Goal: Information Seeking & Learning: Learn about a topic

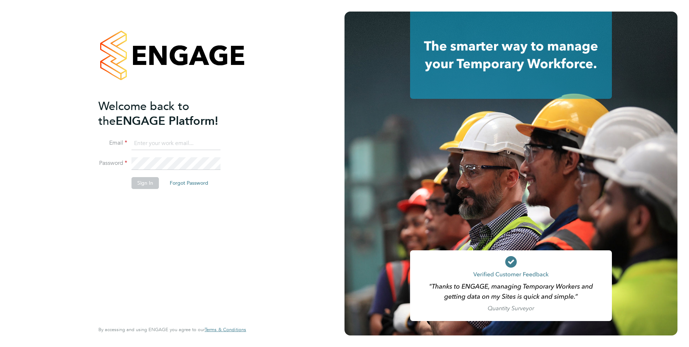
type input "Pallvi.Raghvani@ncclondon.ac.uk"
click at [149, 184] on button "Sign In" at bounding box center [145, 183] width 27 height 12
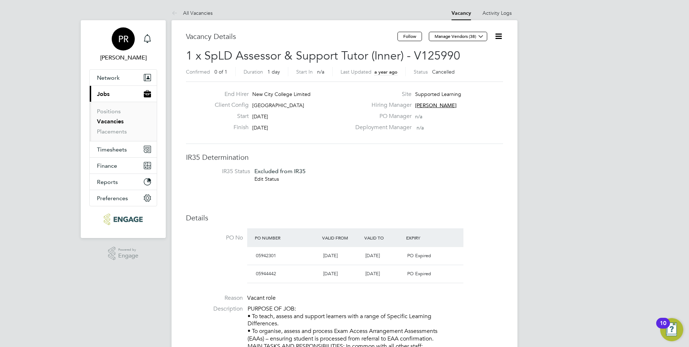
click at [117, 58] on span "[PERSON_NAME]" at bounding box center [123, 57] width 68 height 9
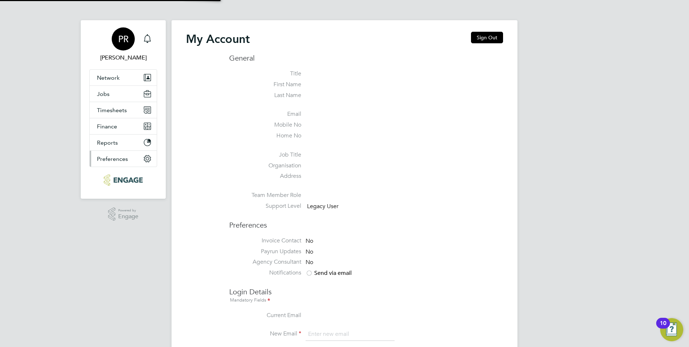
click at [126, 151] on button "Preferences" at bounding box center [123, 159] width 67 height 16
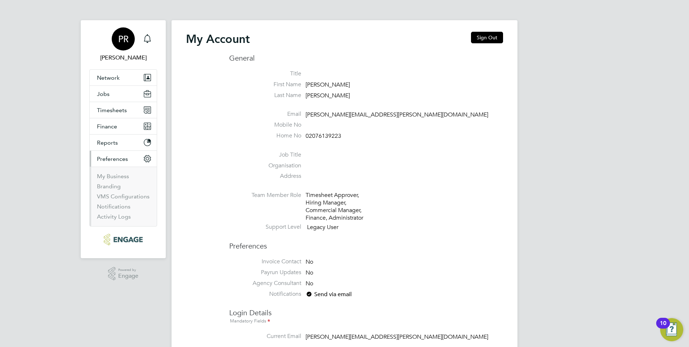
type input "[PERSON_NAME][EMAIL_ADDRESS][PERSON_NAME][DOMAIN_NAME]"
click at [147, 32] on div "Main navigation" at bounding box center [147, 39] width 14 height 14
click at [147, 39] on icon "Main navigation" at bounding box center [147, 38] width 9 height 9
click at [120, 78] on button "Network" at bounding box center [123, 78] width 67 height 16
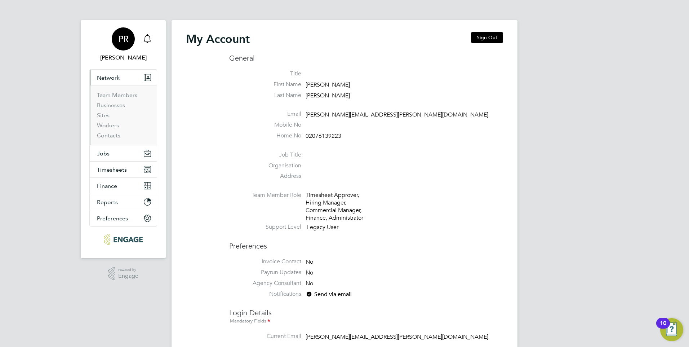
click at [149, 37] on icon "Main navigation" at bounding box center [147, 38] width 9 height 9
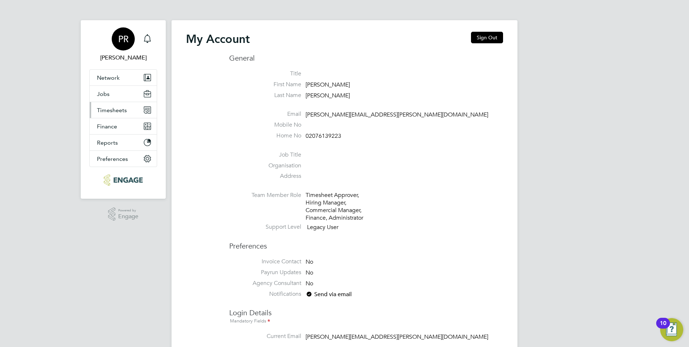
click at [125, 110] on span "Timesheets" at bounding box center [112, 110] width 30 height 7
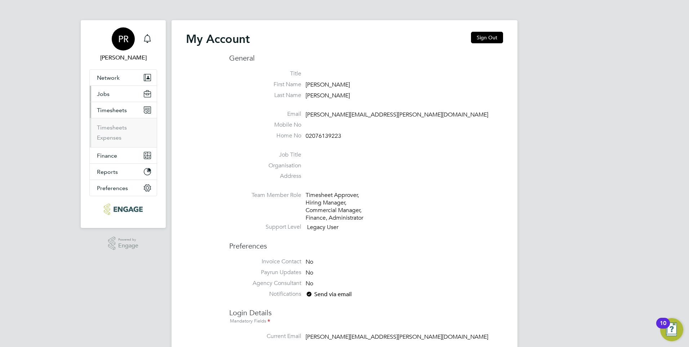
click at [117, 92] on button "Jobs" at bounding box center [123, 94] width 67 height 16
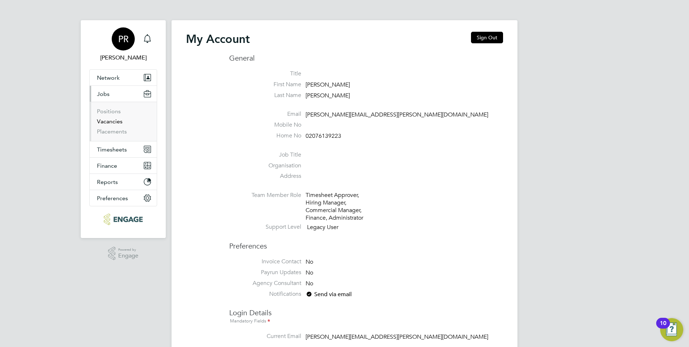
click at [105, 121] on link "Vacancies" at bounding box center [110, 121] width 26 height 7
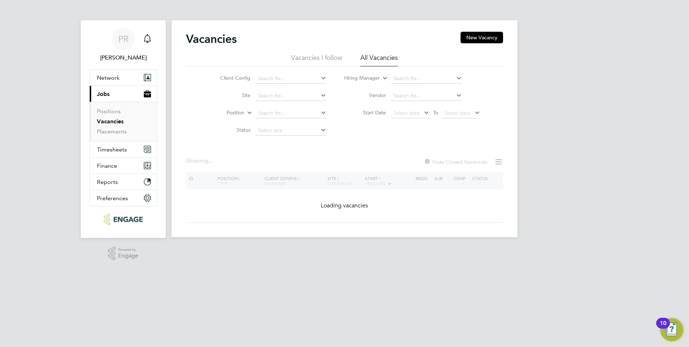
click at [148, 39] on icon "Main navigation" at bounding box center [147, 38] width 9 height 9
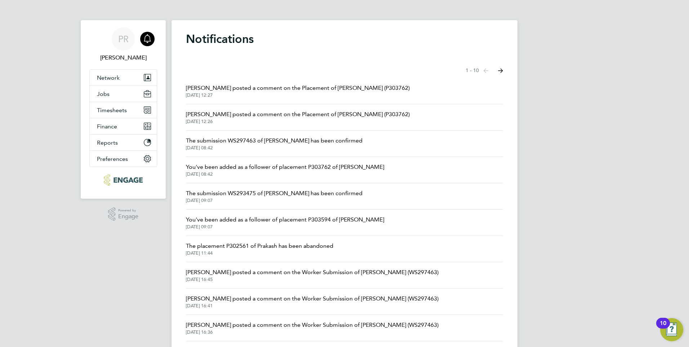
click at [273, 94] on span "[DATE] 12:27" at bounding box center [298, 95] width 224 height 6
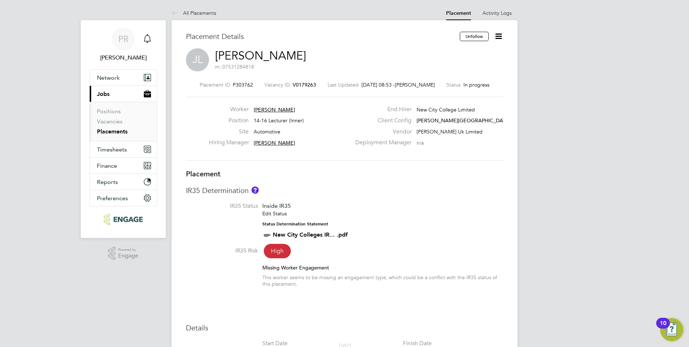
click at [263, 141] on span "[PERSON_NAME]" at bounding box center [274, 142] width 41 height 6
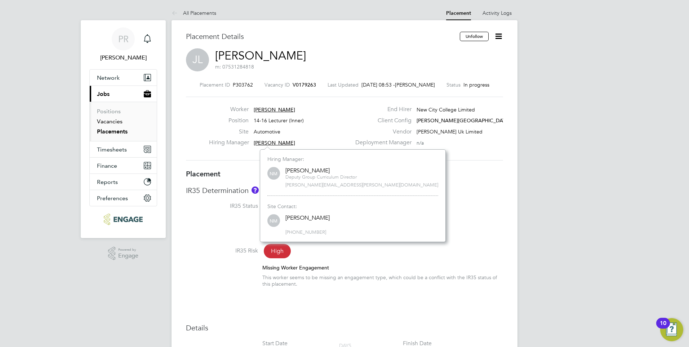
click at [107, 118] on link "Vacancies" at bounding box center [110, 121] width 26 height 7
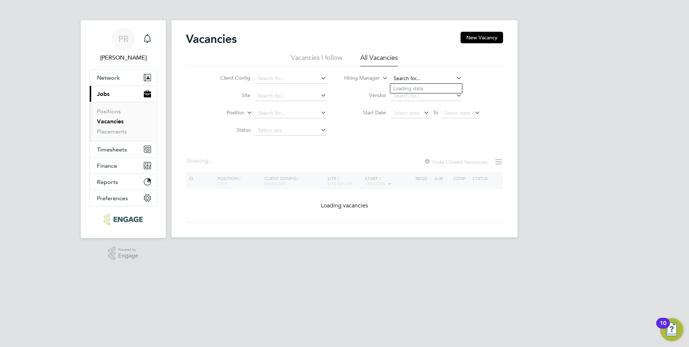
click at [433, 76] on input at bounding box center [426, 79] width 71 height 10
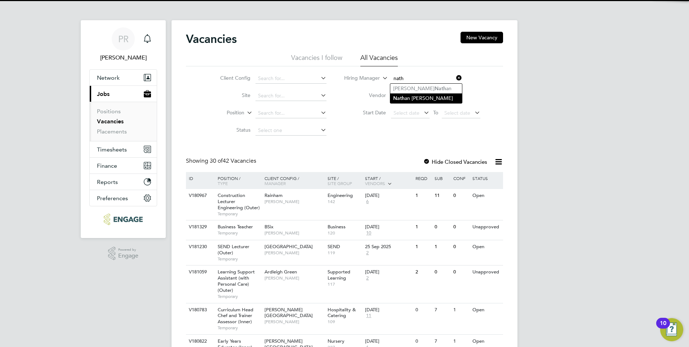
click at [407, 96] on li "Nath an [PERSON_NAME]" at bounding box center [426, 98] width 72 height 10
type input "[PERSON_NAME]"
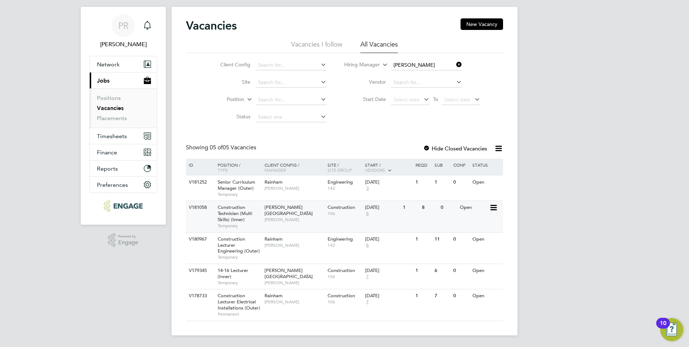
click at [250, 216] on span "Construction Technician (Multi Skills) (Inner)" at bounding box center [235, 213] width 35 height 18
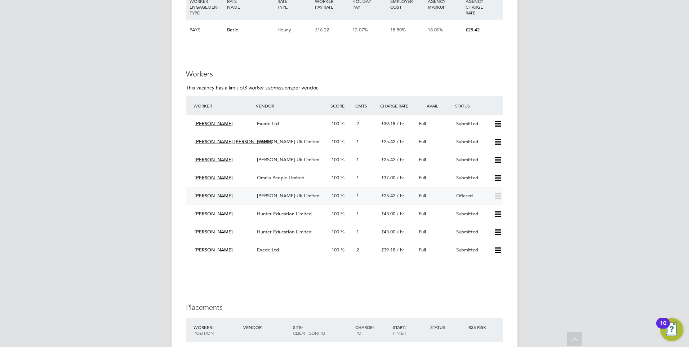
click at [296, 190] on div "[PERSON_NAME] Uk Limited" at bounding box center [291, 196] width 75 height 12
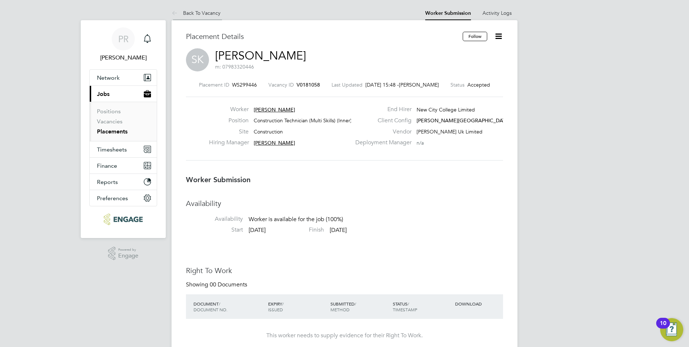
click at [199, 14] on link "Back To Vacancy" at bounding box center [196, 13] width 49 height 6
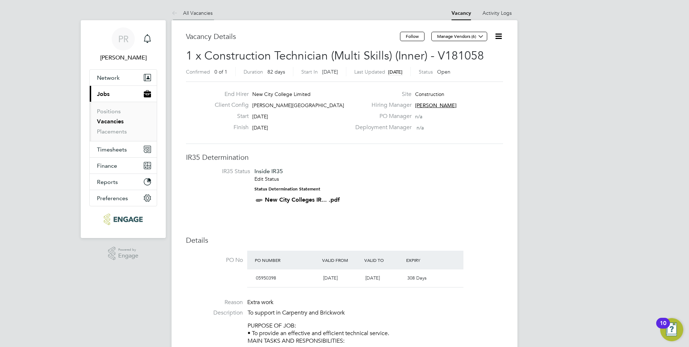
click at [201, 14] on link "All Vacancies" at bounding box center [192, 13] width 41 height 6
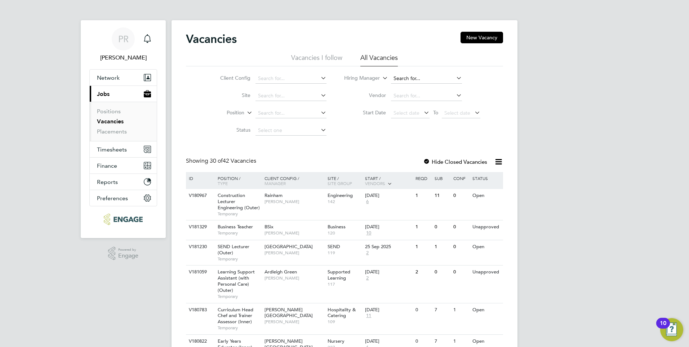
click at [412, 77] on input at bounding box center [426, 79] width 71 height 10
click at [414, 97] on li "Nath an [PERSON_NAME]" at bounding box center [426, 98] width 72 height 10
type input "[PERSON_NAME]"
